Goal: Task Accomplishment & Management: Use online tool/utility

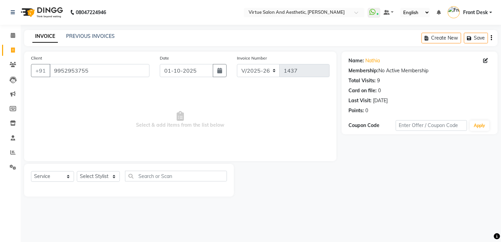
select select "7053"
select select "service"
click at [11, 50] on icon at bounding box center [13, 50] width 4 height 5
select select "service"
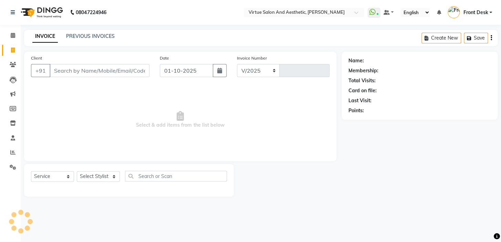
select select "7053"
type input "1437"
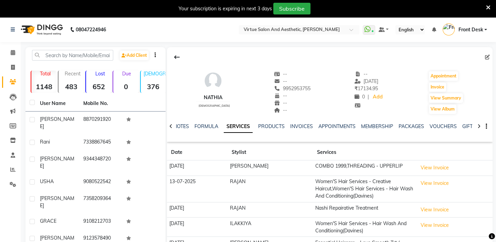
click at [490, 7] on icon at bounding box center [488, 7] width 4 height 6
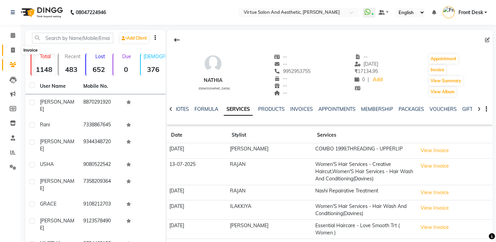
click at [12, 54] on span at bounding box center [13, 51] width 12 height 8
select select "service"
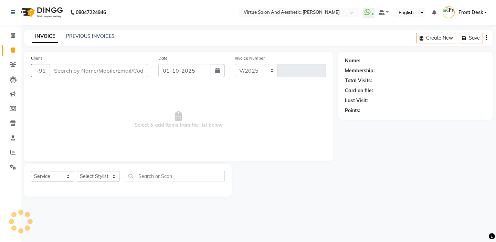
select select "7053"
type input "1437"
